Goal: Navigation & Orientation: Understand site structure

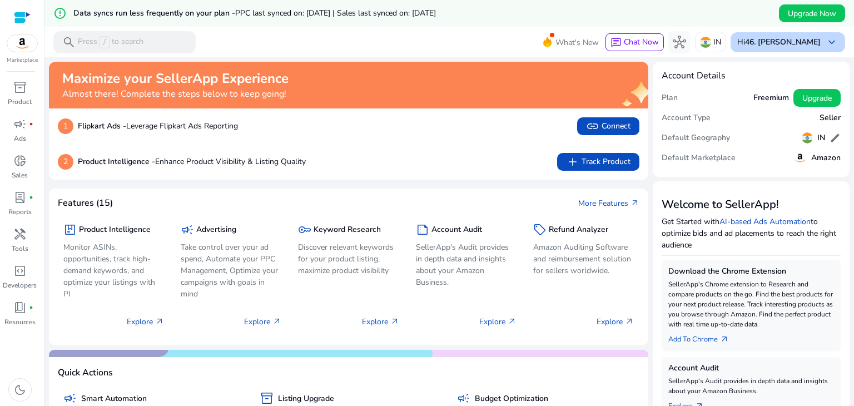
click at [787, 37] on b "46. [PERSON_NAME]" at bounding box center [783, 42] width 76 height 11
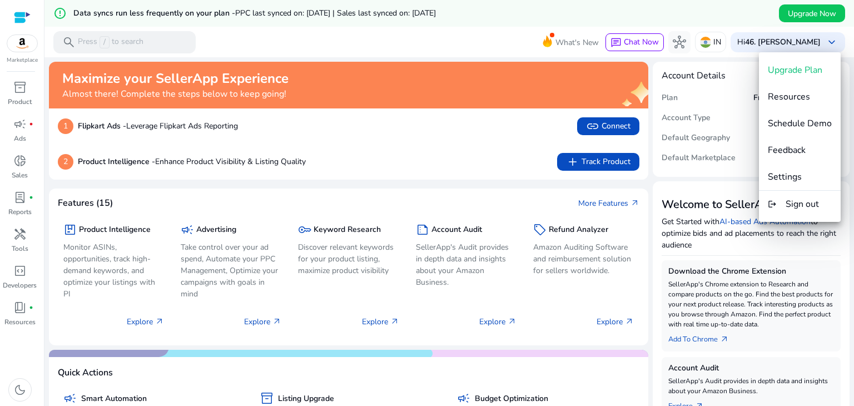
click at [14, 157] on div at bounding box center [427, 203] width 854 height 406
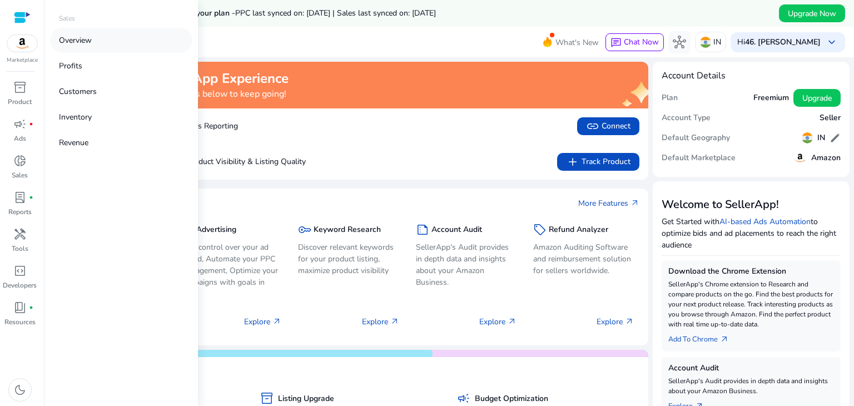
click at [77, 32] on link "Overview" at bounding box center [121, 40] width 142 height 25
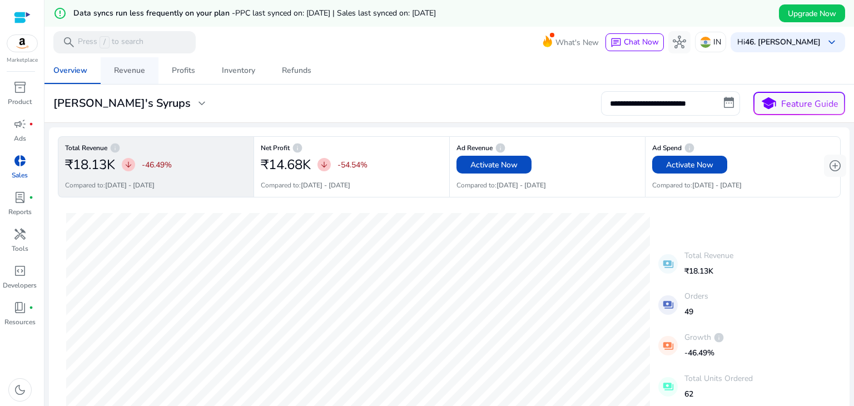
click at [129, 72] on div "Revenue" at bounding box center [129, 71] width 31 height 8
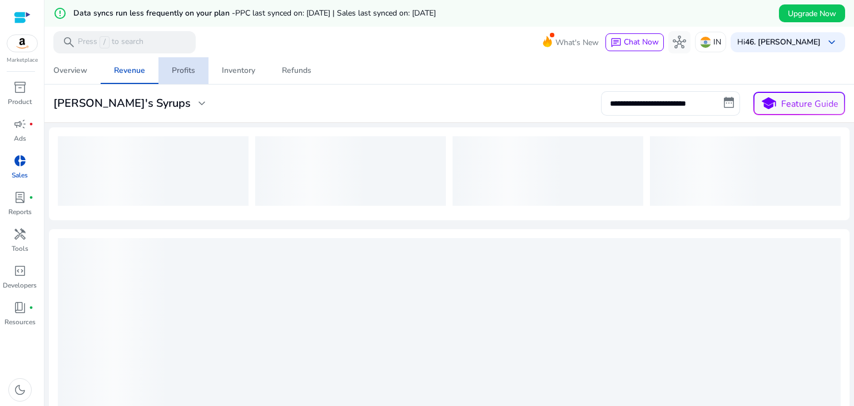
click at [180, 68] on div "Profits" at bounding box center [183, 71] width 23 height 8
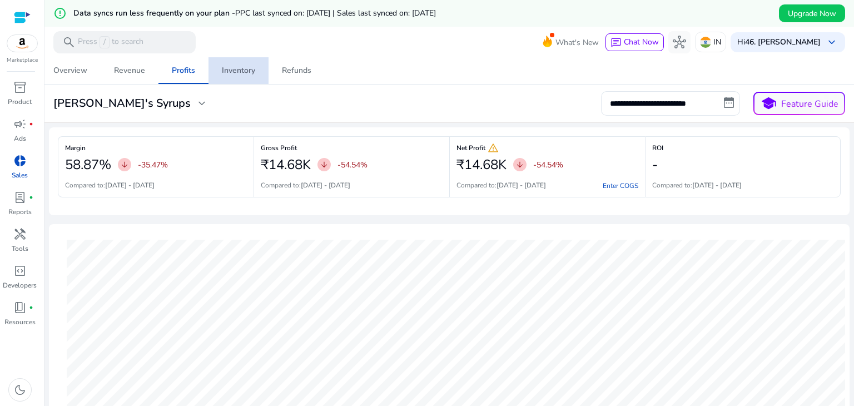
click at [236, 70] on div "Inventory" at bounding box center [238, 71] width 33 height 8
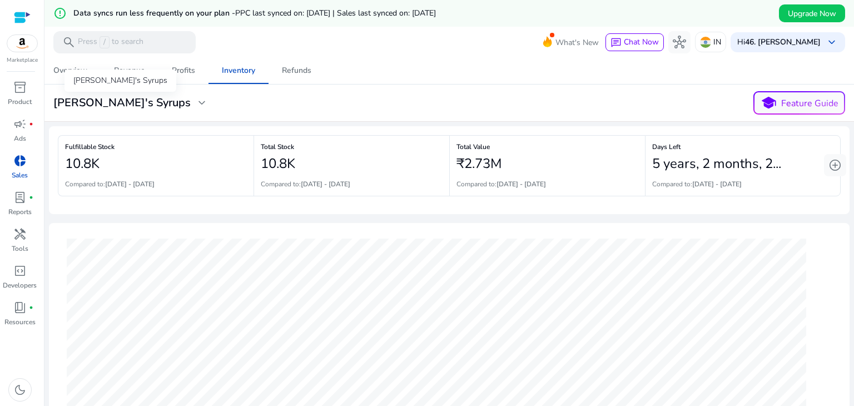
click at [195, 104] on span "expand_more" at bounding box center [201, 102] width 13 height 13
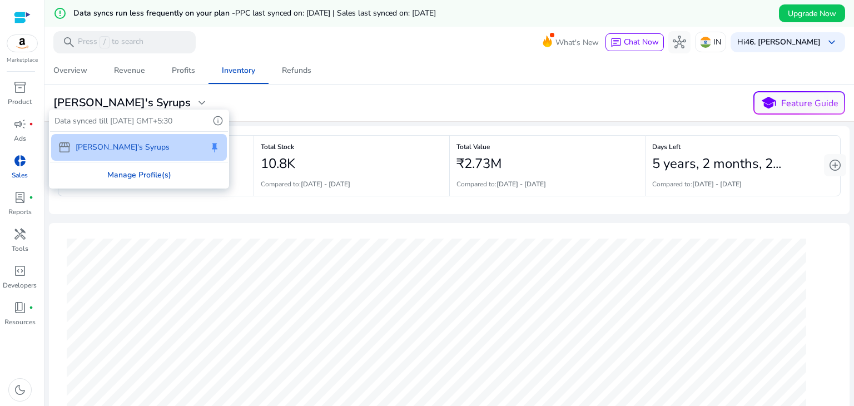
click at [140, 175] on div "Manage Profile(s)" at bounding box center [139, 174] width 178 height 25
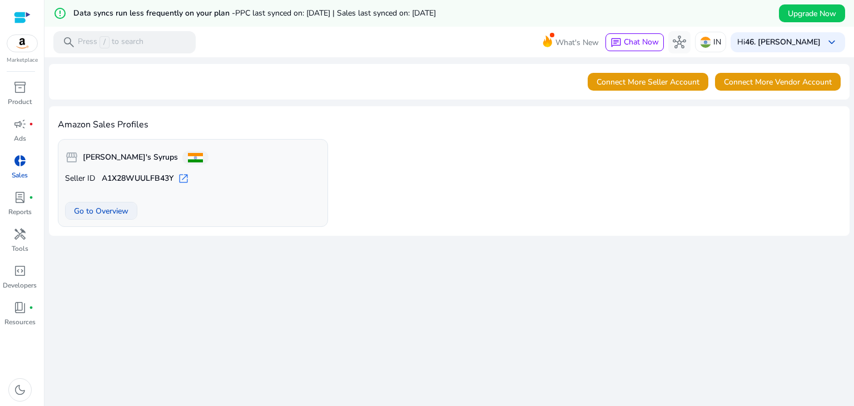
click at [106, 208] on span "Go to Overview" at bounding box center [101, 211] width 54 height 12
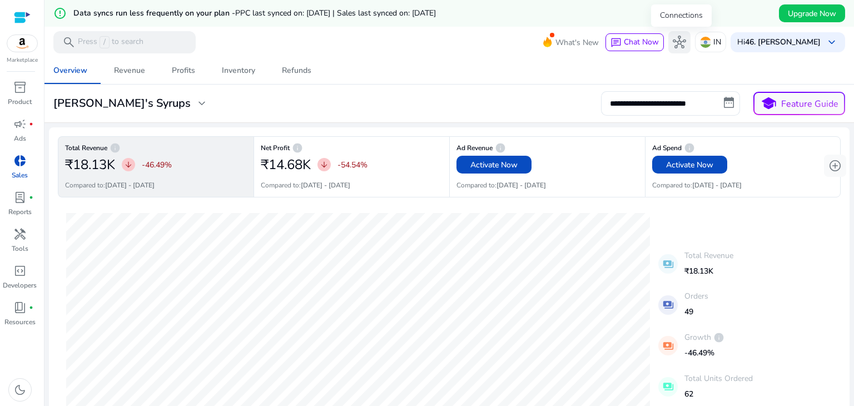
click at [675, 39] on span "hub" at bounding box center [679, 42] width 13 height 13
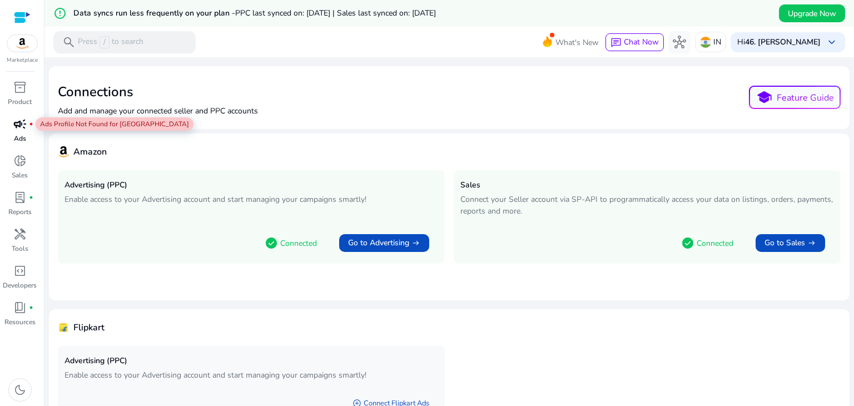
click at [17, 126] on span "campaign" at bounding box center [19, 123] width 13 height 13
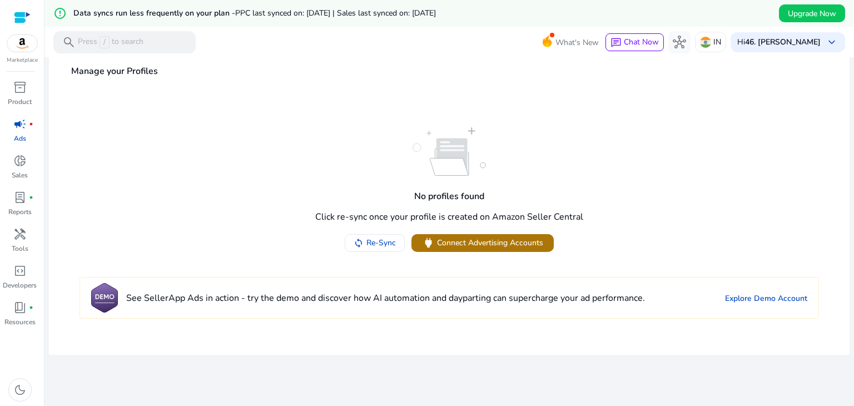
click at [481, 241] on span "Connect Advertising Accounts" at bounding box center [490, 243] width 106 height 12
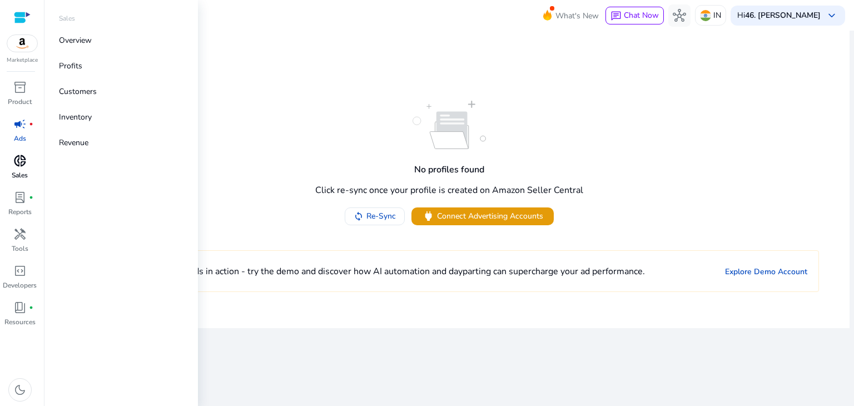
click at [21, 167] on span "donut_small" at bounding box center [19, 160] width 13 height 13
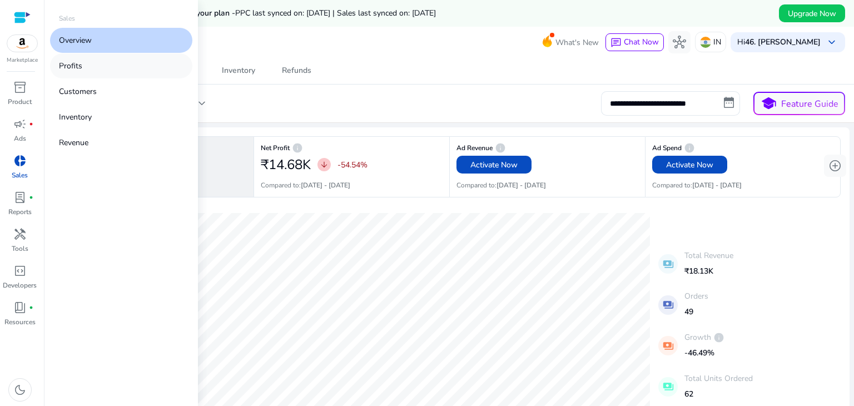
click at [73, 66] on p "Profits" at bounding box center [70, 66] width 23 height 12
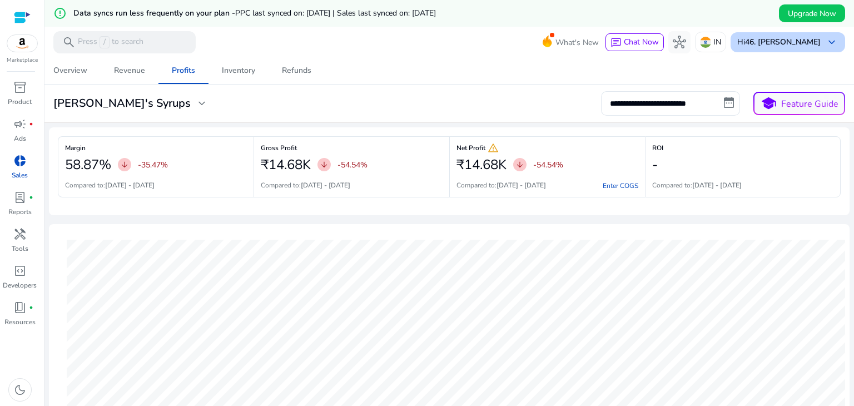
click at [827, 32] on div "Hi 46. [PERSON_NAME] keyboard_arrow_down" at bounding box center [787, 42] width 114 height 20
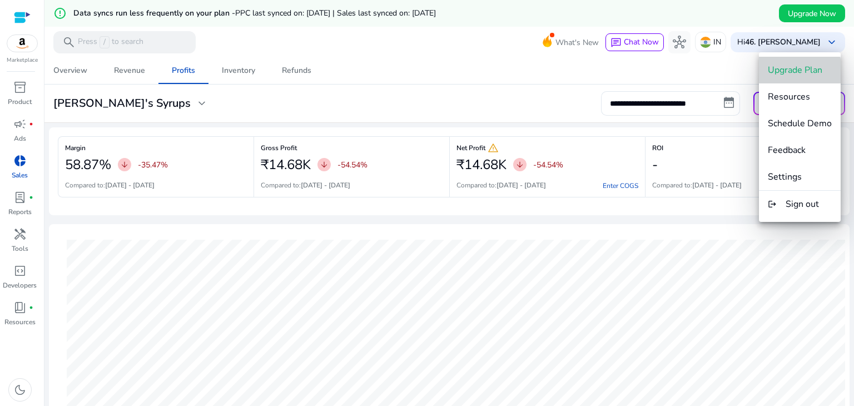
click at [791, 72] on span "Upgrade Plan" at bounding box center [795, 70] width 54 height 12
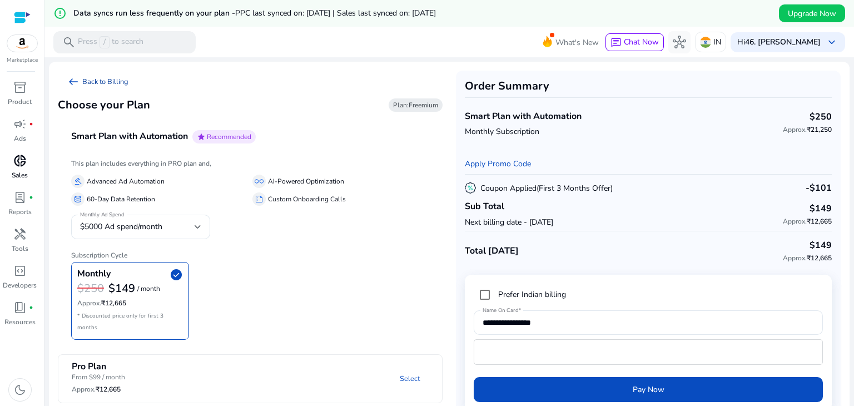
click at [101, 81] on link "arrow_left_alt Back to Billing" at bounding box center [97, 82] width 79 height 22
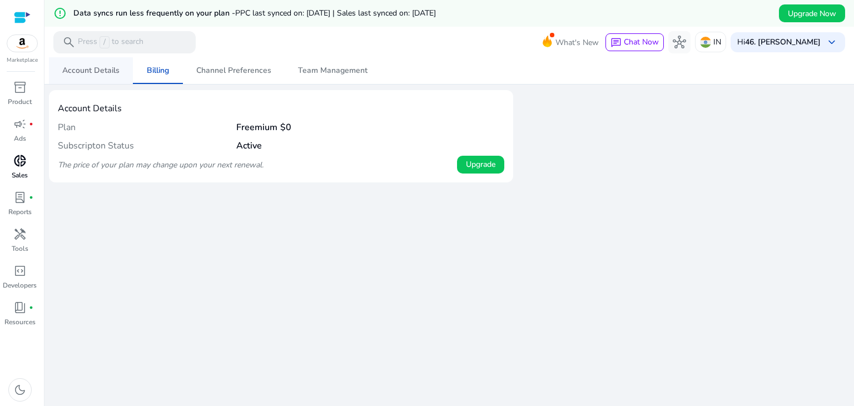
click at [79, 71] on span "Account Details" at bounding box center [90, 71] width 57 height 8
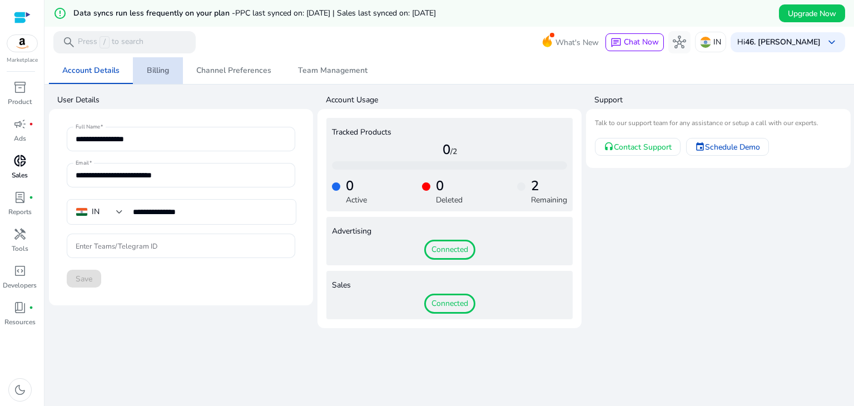
click at [151, 72] on span "Billing" at bounding box center [158, 71] width 22 height 8
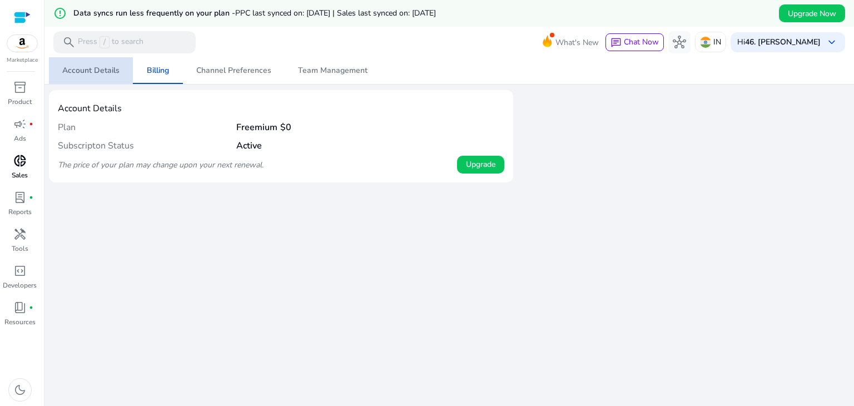
click at [108, 71] on span "Account Details" at bounding box center [90, 71] width 57 height 8
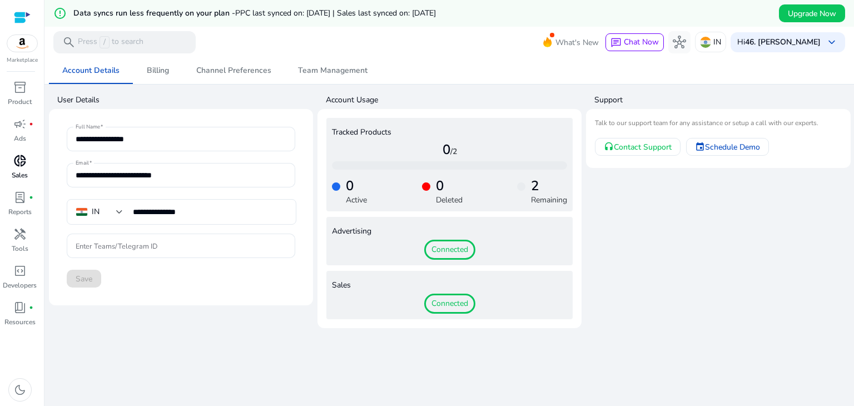
click at [22, 161] on span "donut_small" at bounding box center [19, 160] width 13 height 13
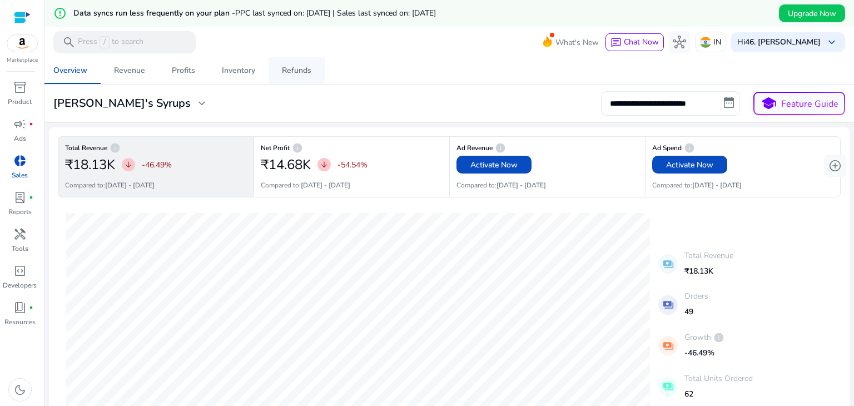
click at [285, 74] on div "Refunds" at bounding box center [296, 71] width 29 height 8
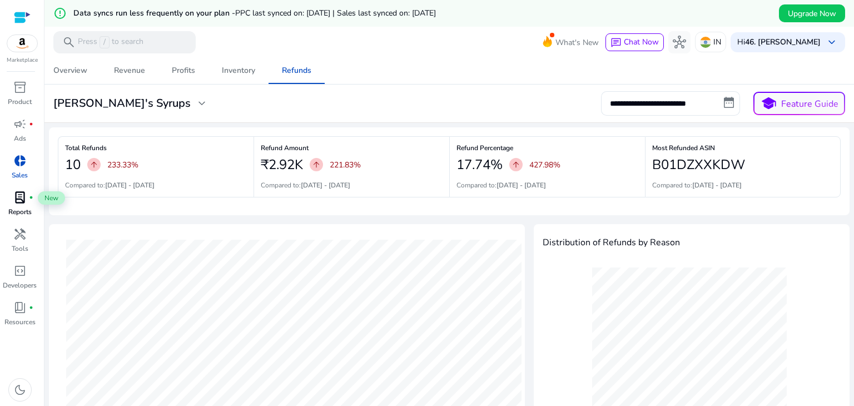
click at [17, 191] on span "lab_profile" at bounding box center [19, 197] width 13 height 13
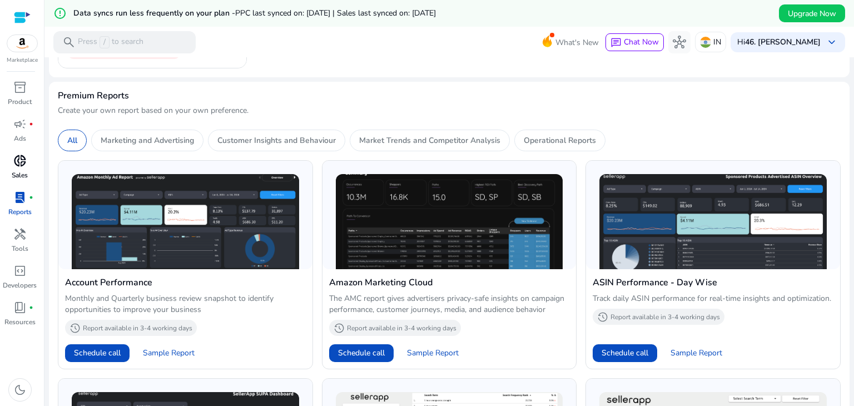
scroll to position [333, 0]
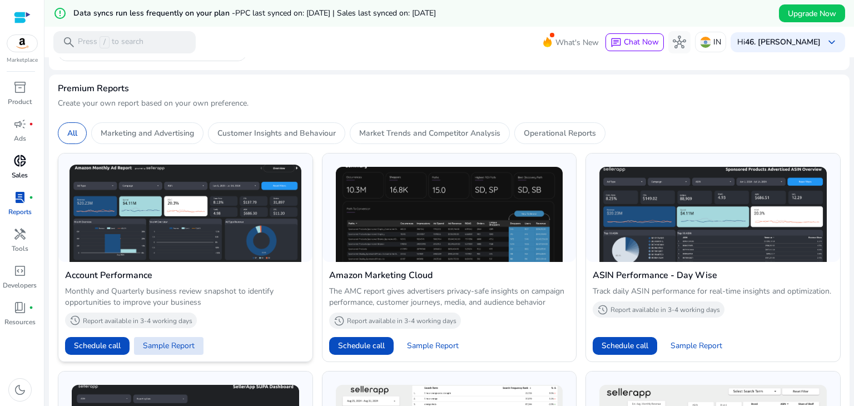
click at [171, 346] on span "Sample Report" at bounding box center [169, 345] width 52 height 11
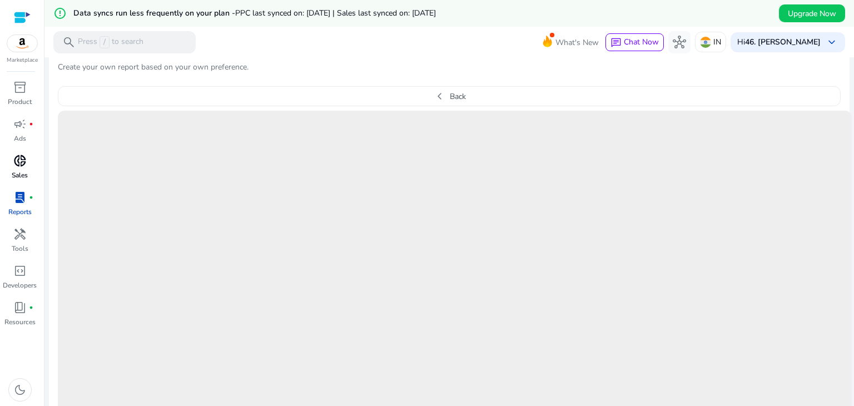
scroll to position [386, 0]
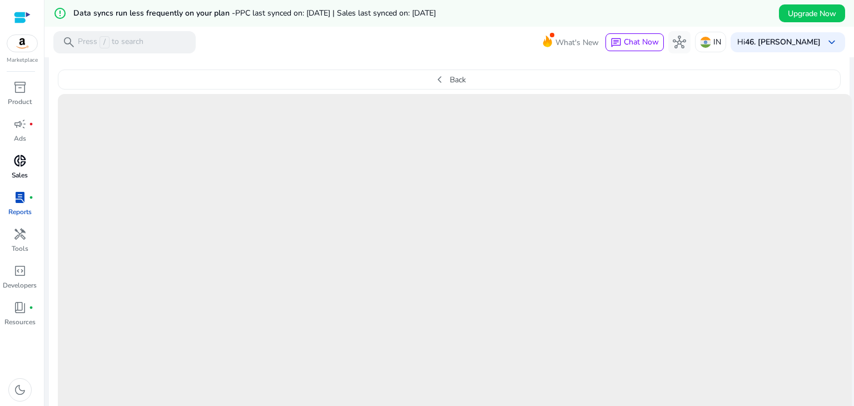
click at [18, 200] on span "lab_profile" at bounding box center [19, 197] width 13 height 13
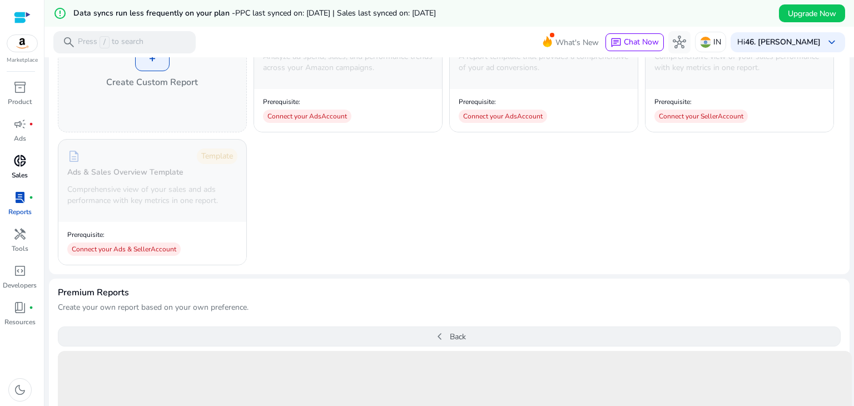
scroll to position [164, 0]
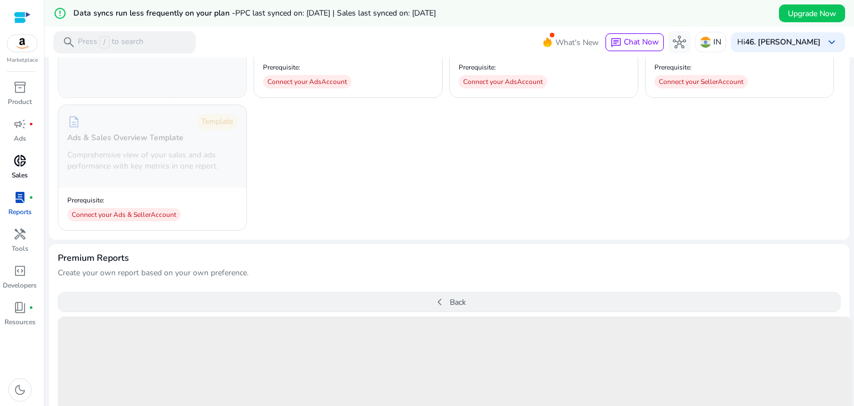
click at [446, 295] on button "chevron_left Back" at bounding box center [449, 302] width 783 height 20
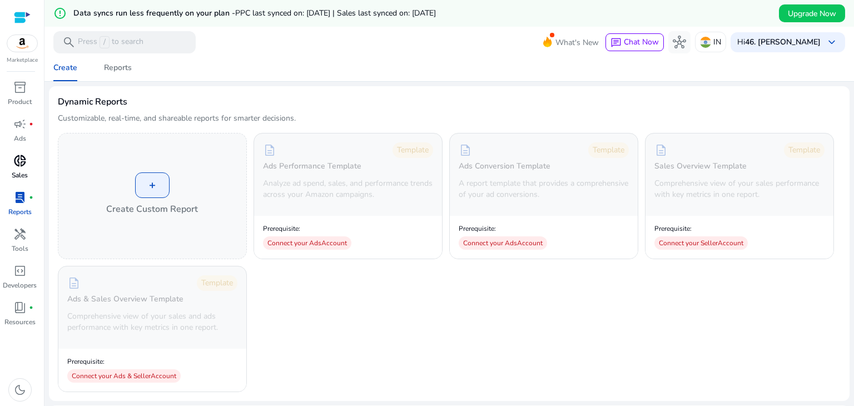
scroll to position [0, 0]
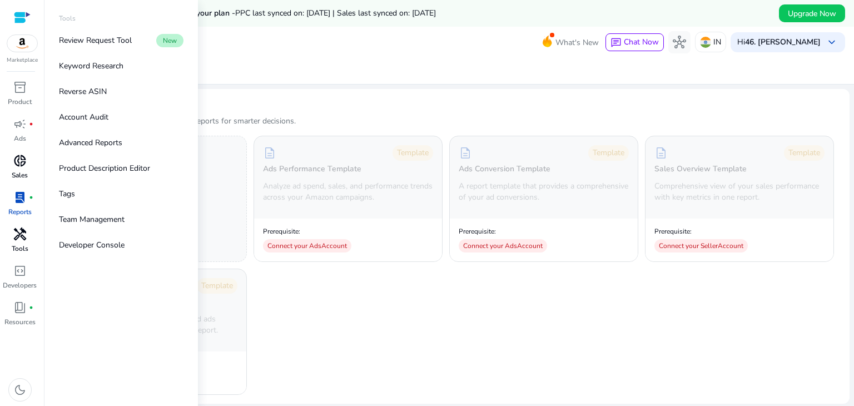
click at [18, 241] on span "handyman" at bounding box center [19, 233] width 13 height 13
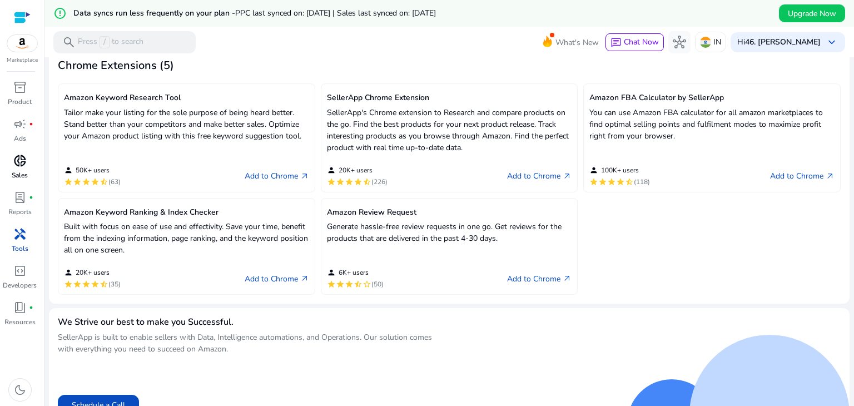
scroll to position [343, 0]
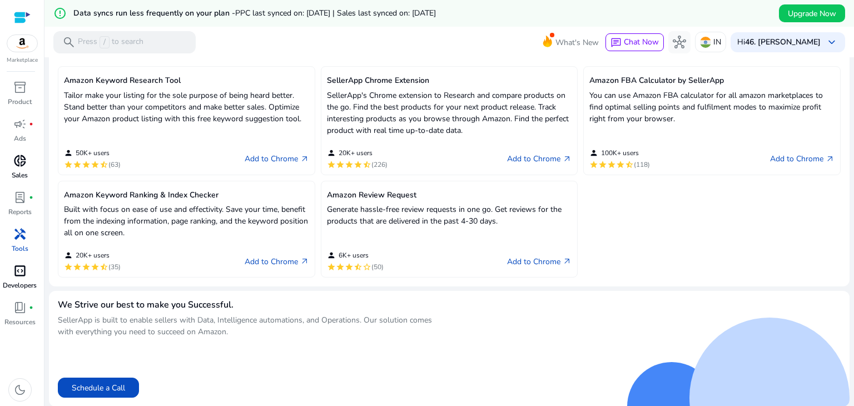
click at [6, 269] on div "code_blocks" at bounding box center [19, 271] width 31 height 18
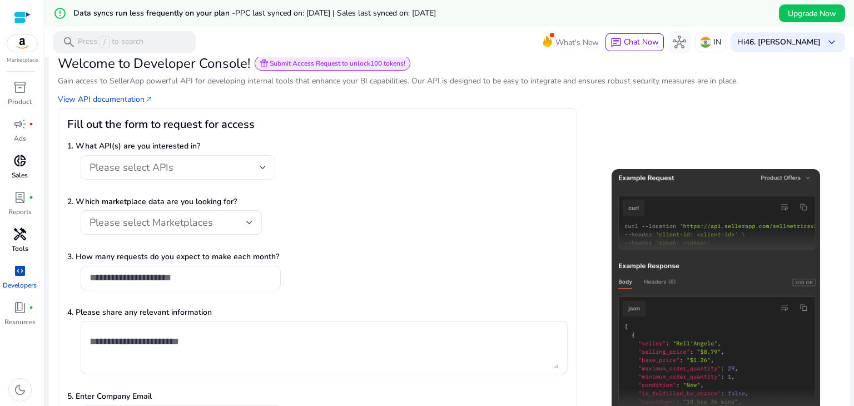
scroll to position [111, 0]
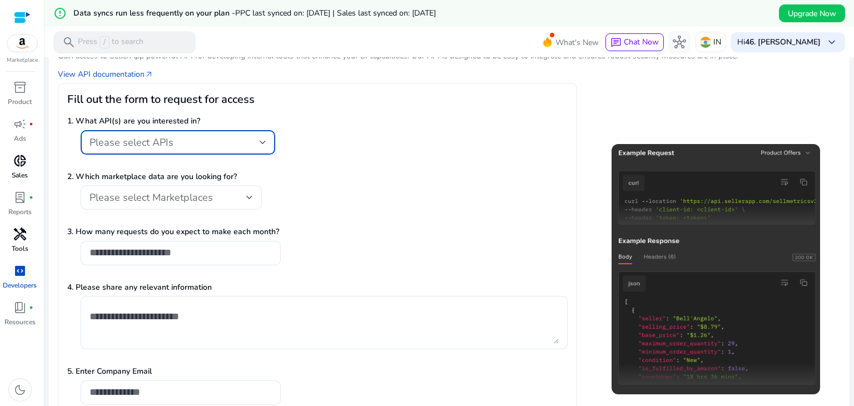
click at [251, 143] on div "Please select APIs" at bounding box center [174, 142] width 170 height 12
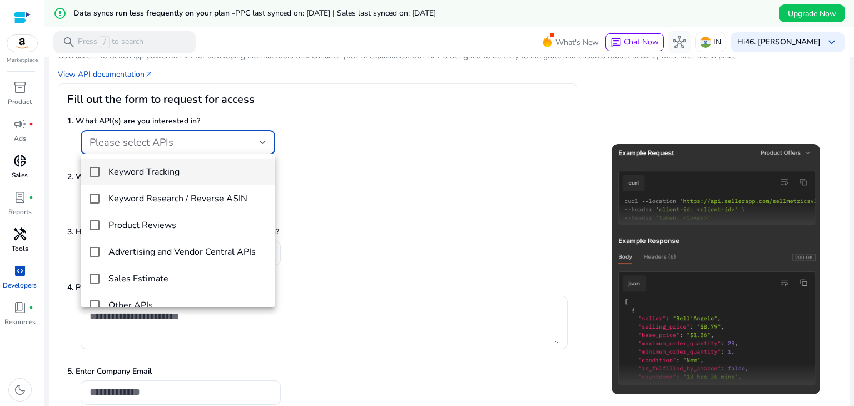
click at [391, 132] on div at bounding box center [427, 203] width 854 height 406
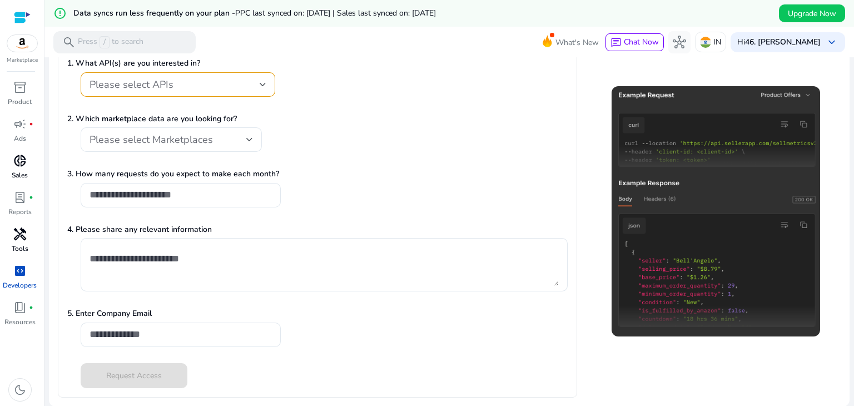
scroll to position [170, 0]
click at [14, 310] on span "book_4" at bounding box center [19, 307] width 13 height 13
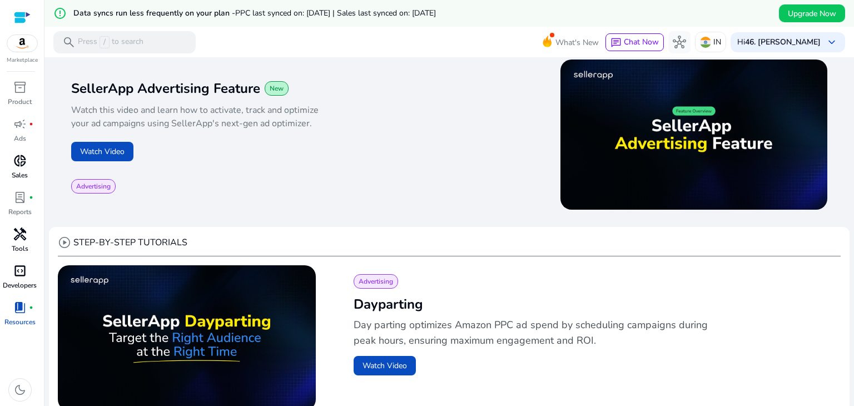
scroll to position [151, 0]
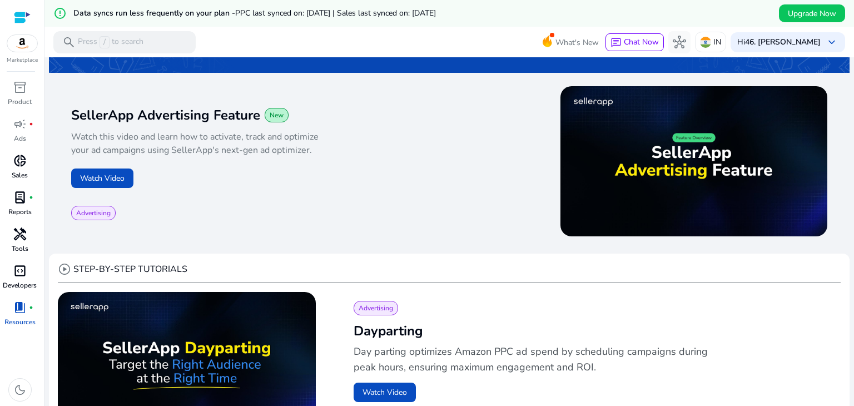
click at [19, 210] on p "Reports" at bounding box center [19, 212] width 23 height 10
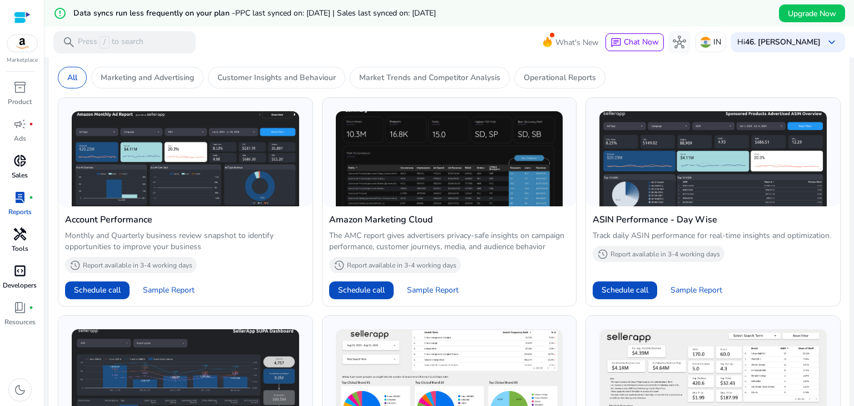
scroll to position [333, 0]
